Goal: Transaction & Acquisition: Obtain resource

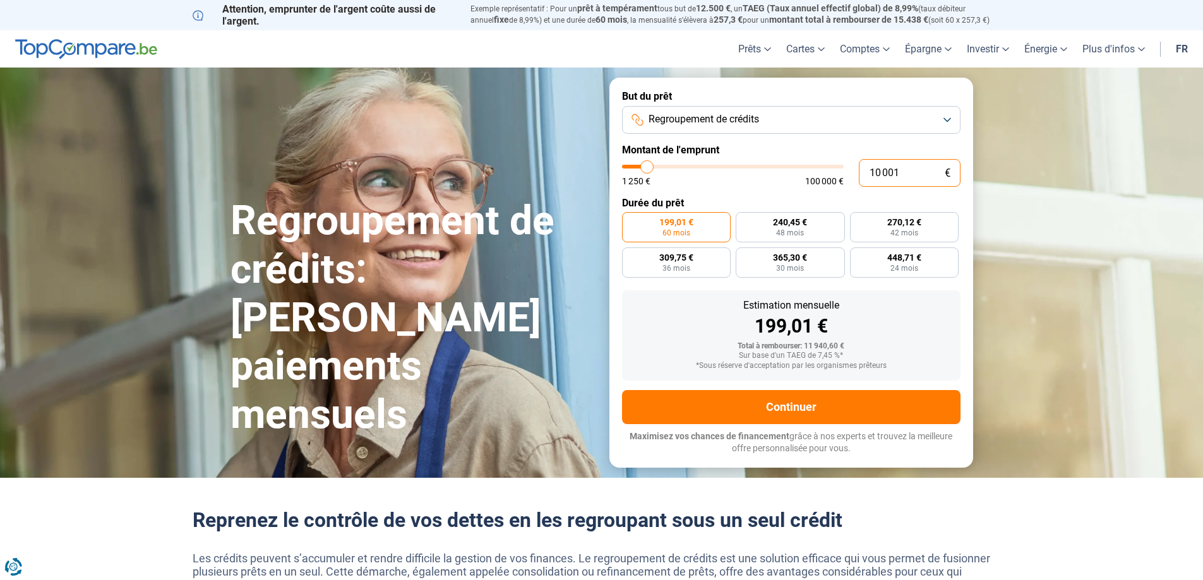
click at [901, 169] on input "10 001" at bounding box center [910, 173] width 102 height 28
drag, startPoint x: 901, startPoint y: 169, endPoint x: 855, endPoint y: 170, distance: 46.1
click at [855, 170] on div "10 001 € 1 250 € 100 000 €" at bounding box center [791, 173] width 338 height 28
type input "2"
type input "1250"
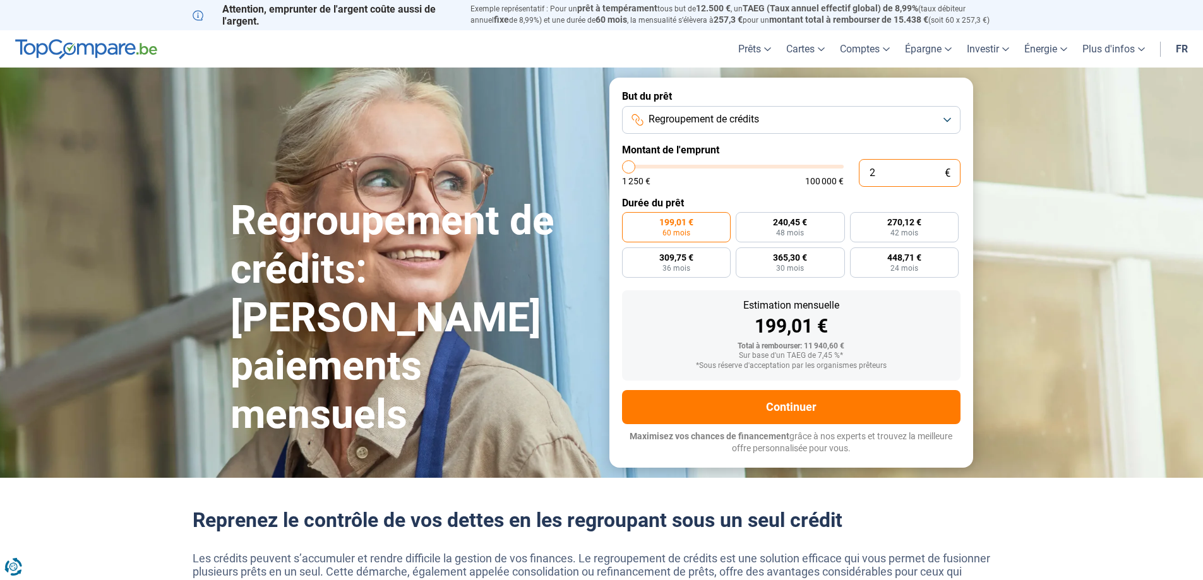
type input "28"
type input "1250"
type input "280"
type input "1250"
type input "2 800"
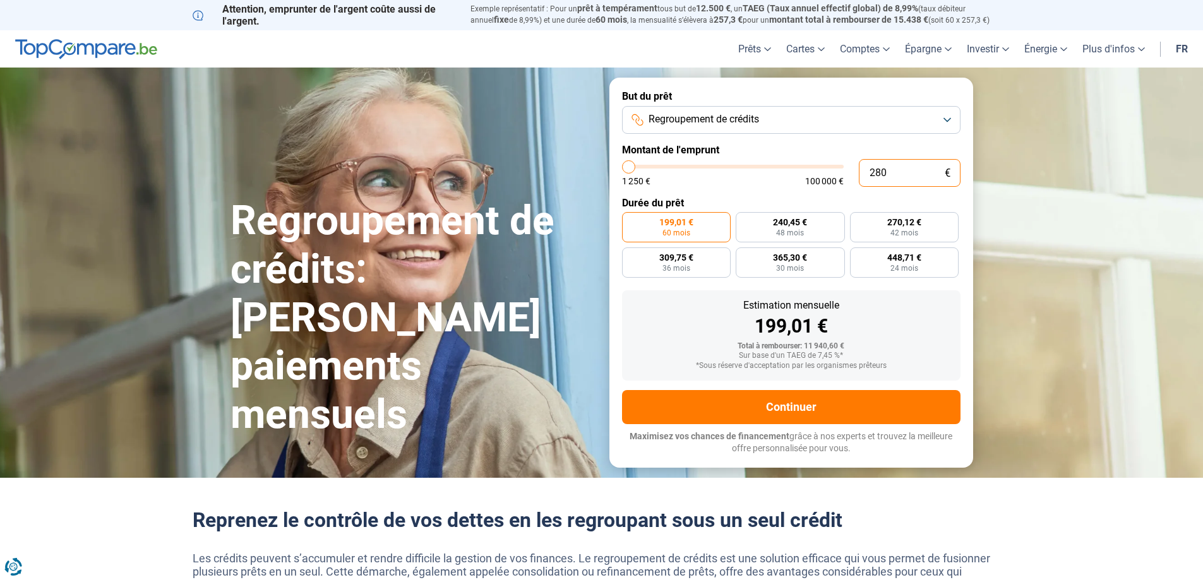
type input "2750"
type input "28 000"
type input "28000"
radio input "false"
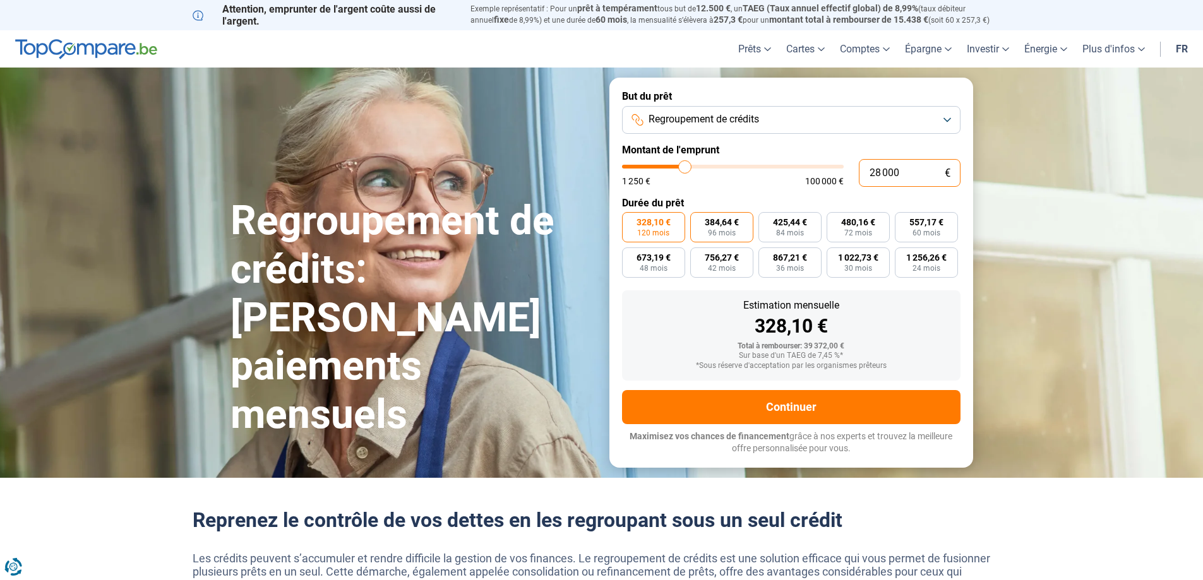
type input "28 000"
click at [720, 234] on span "96 mois" at bounding box center [722, 233] width 28 height 8
click at [698, 220] on input "384,64 € 96 mois" at bounding box center [694, 216] width 8 height 8
radio input "true"
click at [749, 121] on span "Regroupement de crédits" at bounding box center [703, 119] width 110 height 14
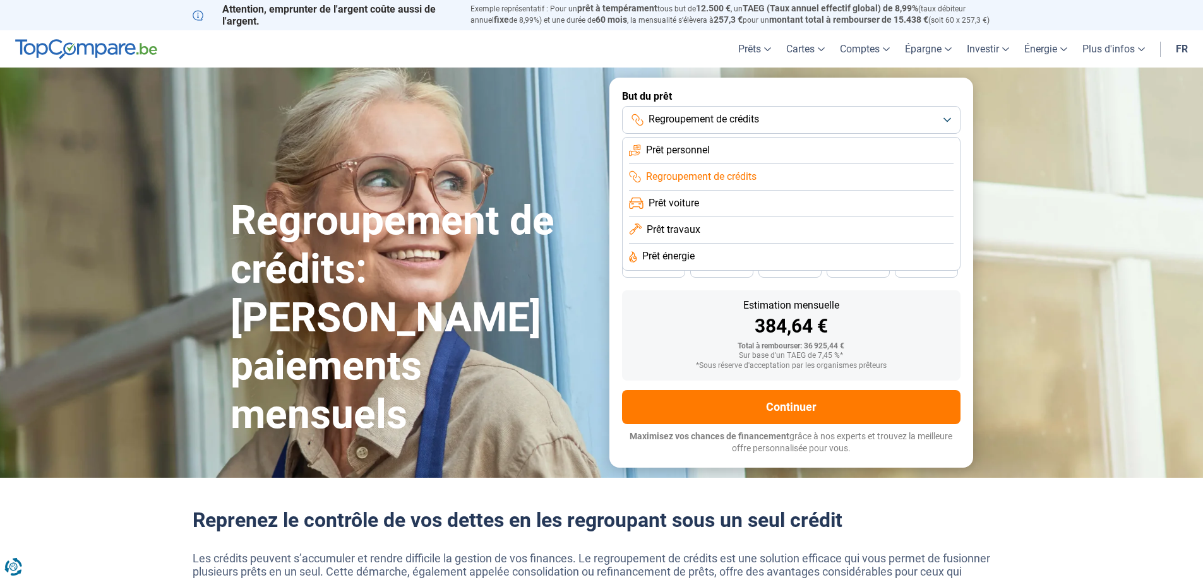
click at [706, 153] on span "Prêt personnel" at bounding box center [678, 150] width 64 height 14
